Goal: Information Seeking & Learning: Learn about a topic

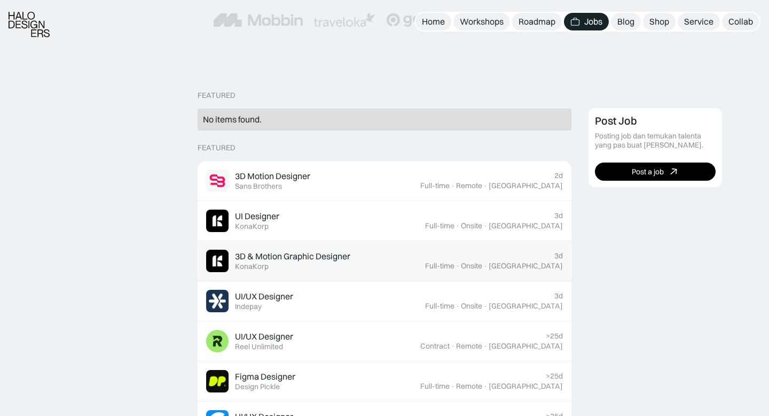
scroll to position [214, 0]
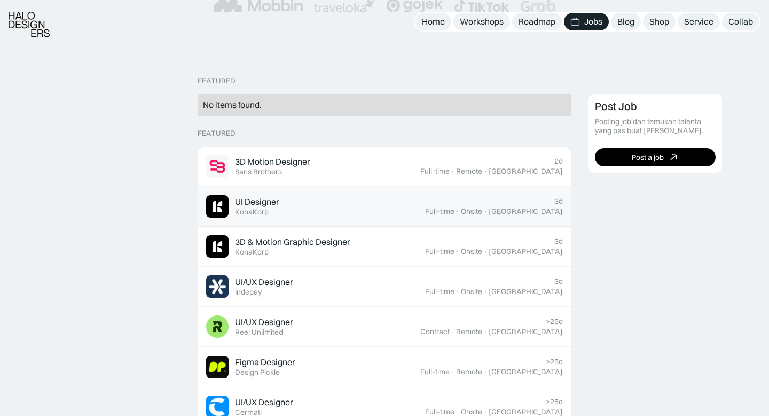
click at [304, 201] on div "UI Designer Featured KonaKorp" at bounding box center [315, 206] width 219 height 22
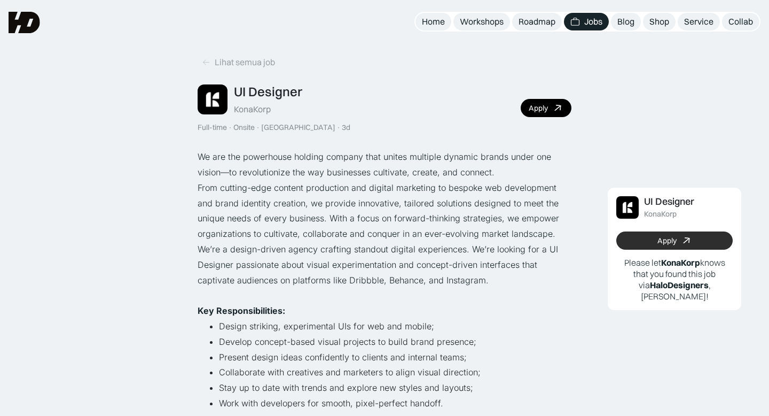
click at [653, 237] on link "Apply" at bounding box center [674, 240] width 116 height 18
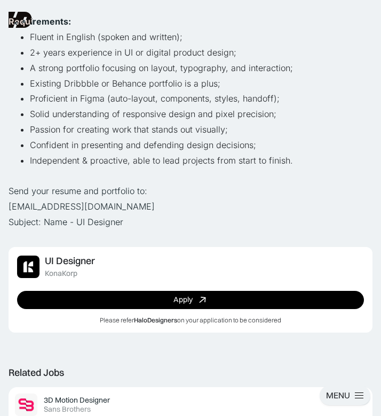
scroll to position [398, 0]
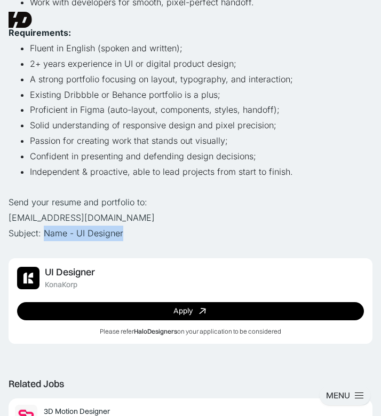
drag, startPoint x: 136, startPoint y: 232, endPoint x: 45, endPoint y: 232, distance: 90.3
click at [45, 232] on p "Send your resume and portfolio to: hiring@konakorp.co Subject: Name - UI Design…" at bounding box center [191, 217] width 364 height 46
copy p "Name - UI Designer"
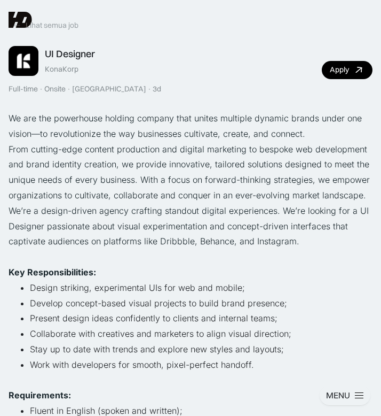
scroll to position [0, 0]
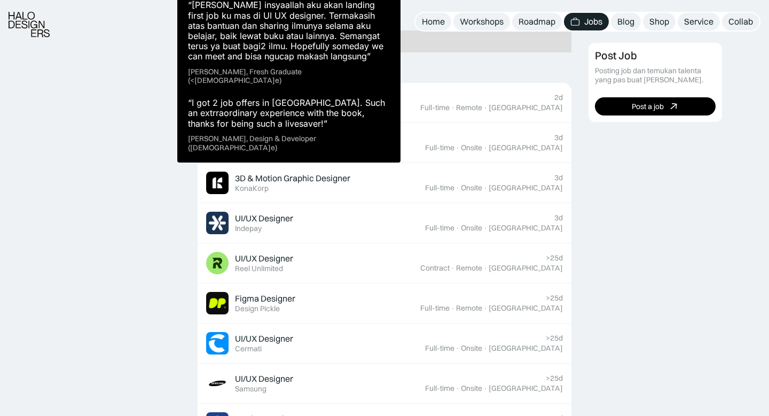
scroll to position [339, 0]
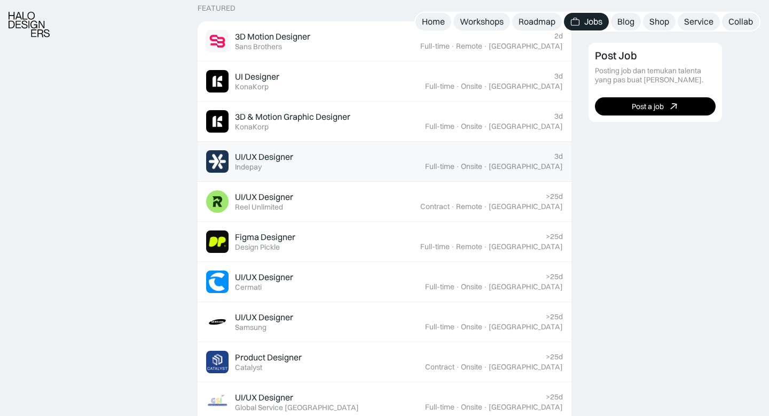
click at [361, 155] on div "UI/UX Designer Featured Indepay" at bounding box center [315, 161] width 219 height 22
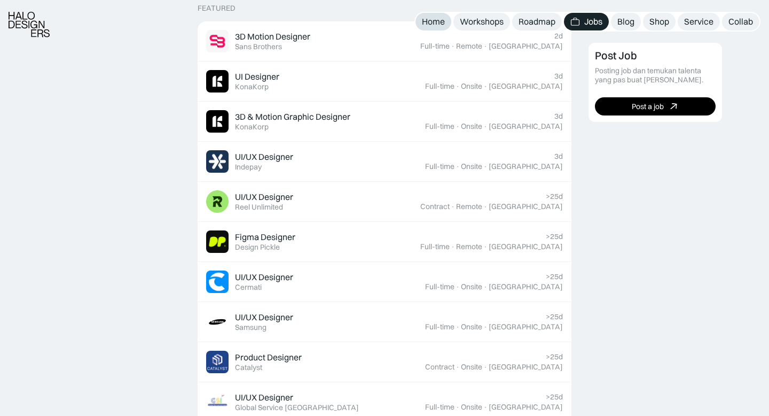
click at [381, 21] on div "Home" at bounding box center [433, 21] width 23 height 11
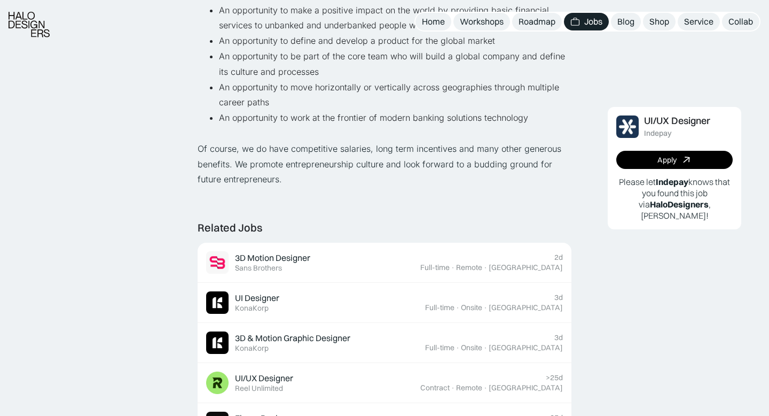
scroll to position [922, 0]
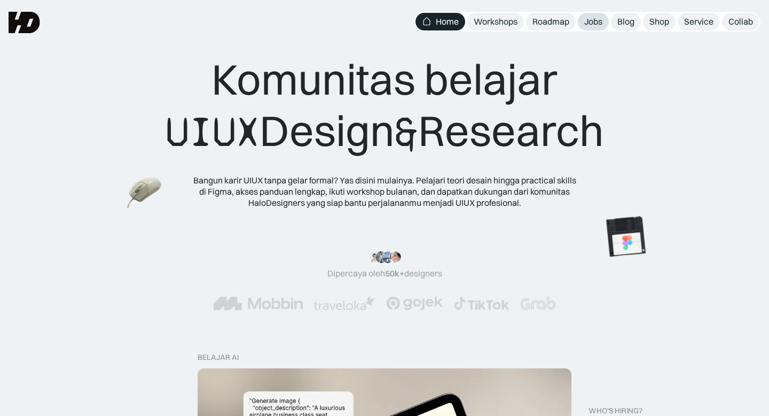
click at [585, 20] on div "Jobs" at bounding box center [593, 21] width 18 height 11
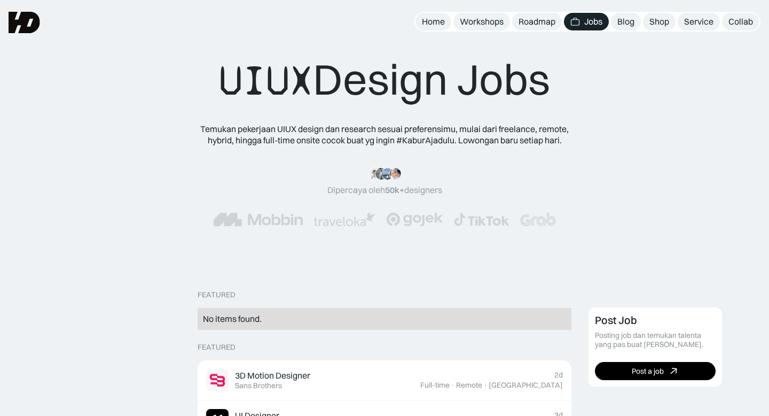
click at [474, 62] on div "UIUX Design Jobs" at bounding box center [384, 79] width 331 height 53
click at [473, 76] on div "UIUX Design Jobs" at bounding box center [384, 79] width 331 height 53
click at [490, 78] on div "UIUX Design Jobs" at bounding box center [384, 79] width 331 height 53
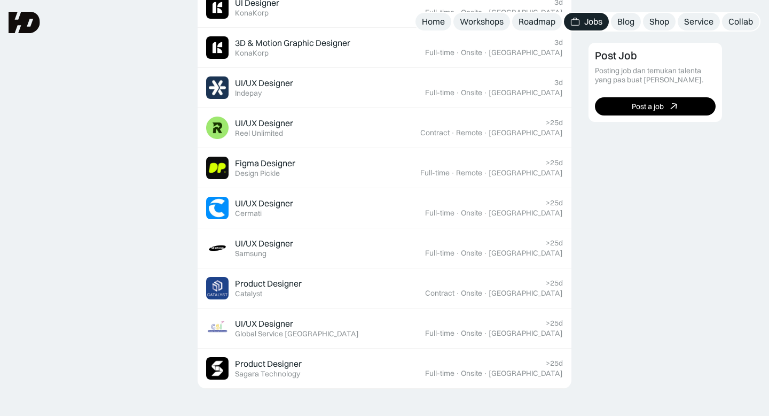
scroll to position [404, 0]
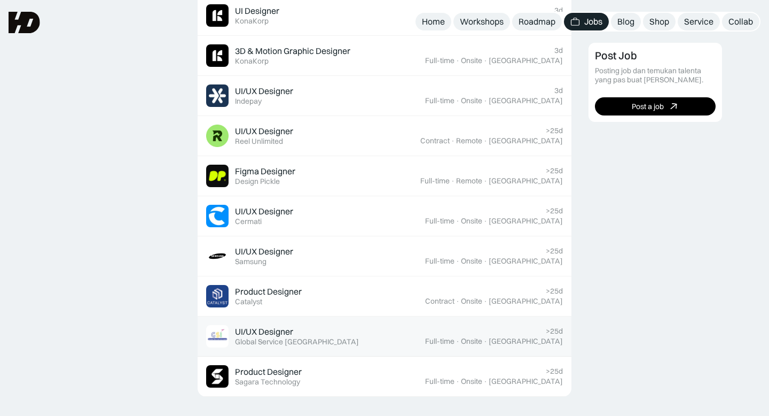
click at [320, 341] on div "UI/UX Designer Featured Global Service Indonesia" at bounding box center [315, 336] width 219 height 22
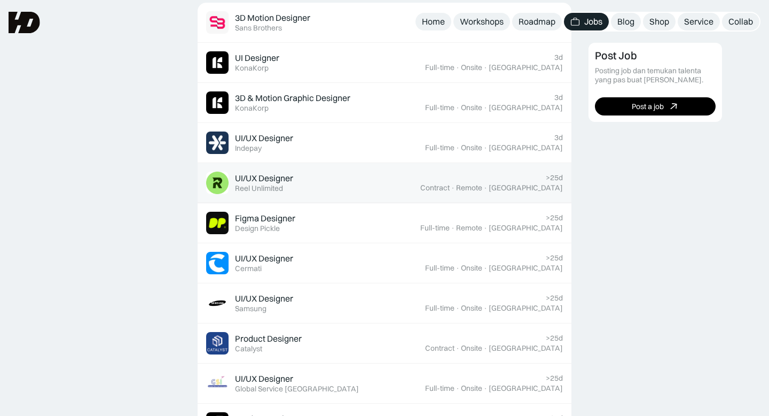
scroll to position [355, 0]
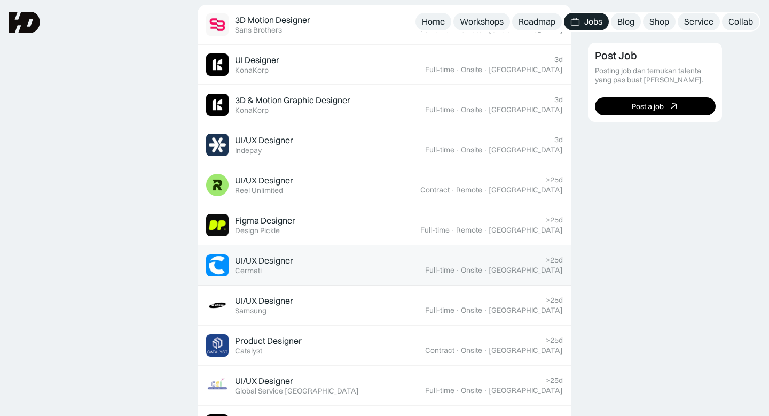
click at [260, 268] on div "Cermati" at bounding box center [248, 270] width 27 height 9
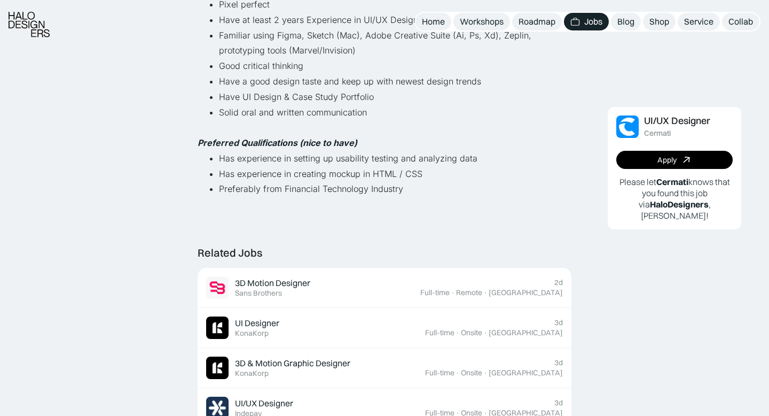
scroll to position [603, 0]
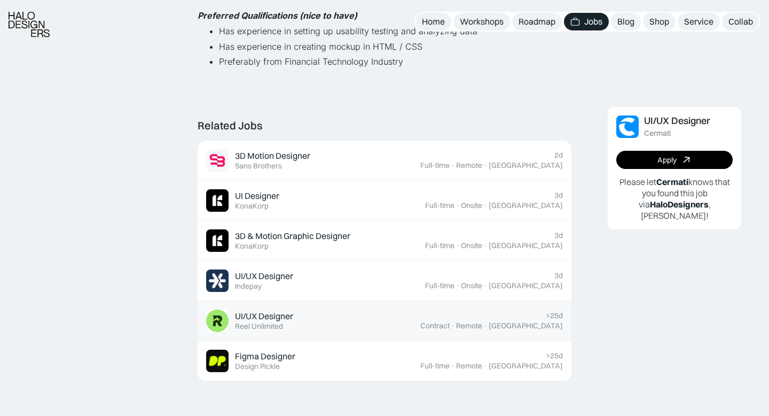
click at [259, 322] on div "Reel Unlimited" at bounding box center [259, 326] width 48 height 9
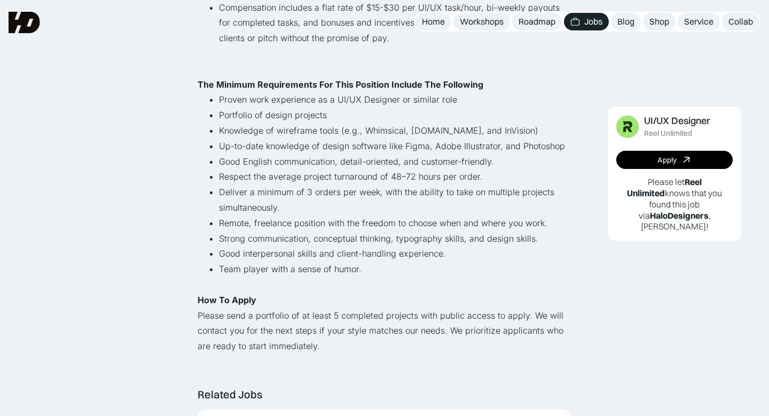
scroll to position [566, 0]
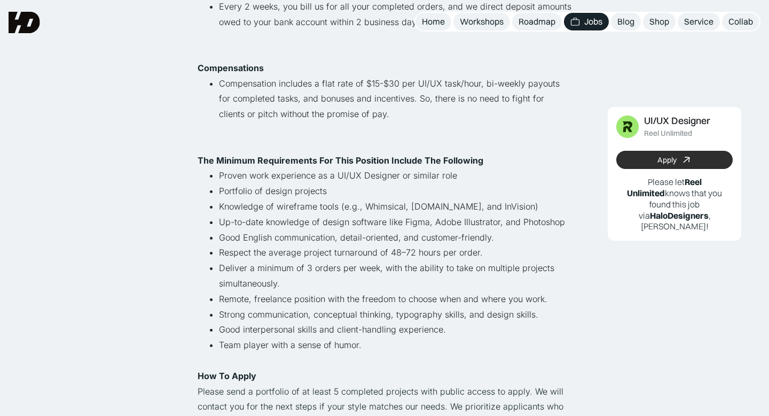
click at [685, 155] on icon at bounding box center [686, 159] width 15 height 15
